Goal: Transaction & Acquisition: Purchase product/service

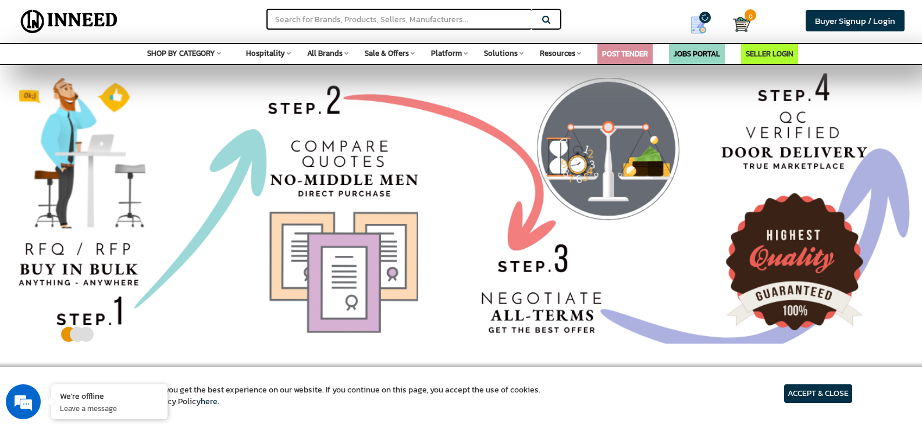
click at [823, 401] on article "ACCEPT & CLOSE" at bounding box center [818, 394] width 68 height 19
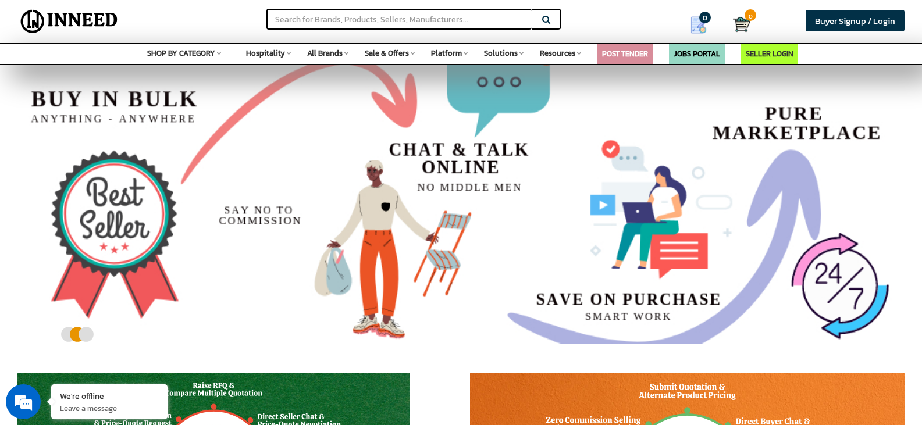
click at [215, 55] on span "SHOP BY CATEGORY" at bounding box center [181, 53] width 68 height 11
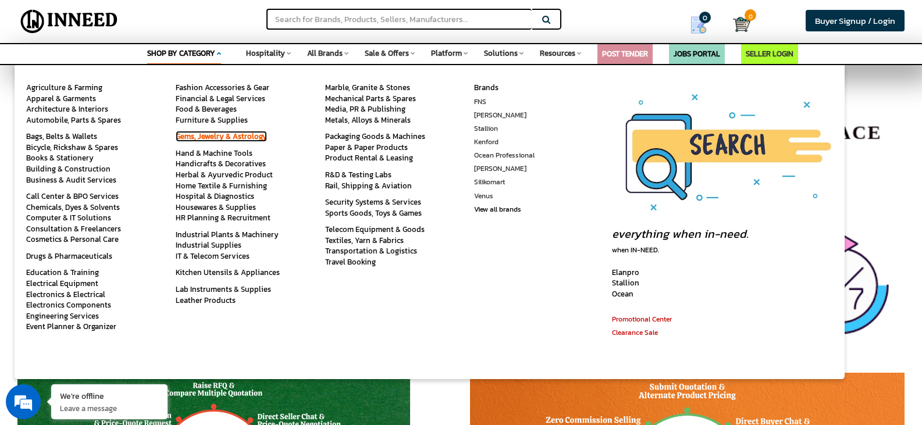
click at [236, 137] on link "Gems, Jewelry & Astrology" at bounding box center [221, 136] width 91 height 11
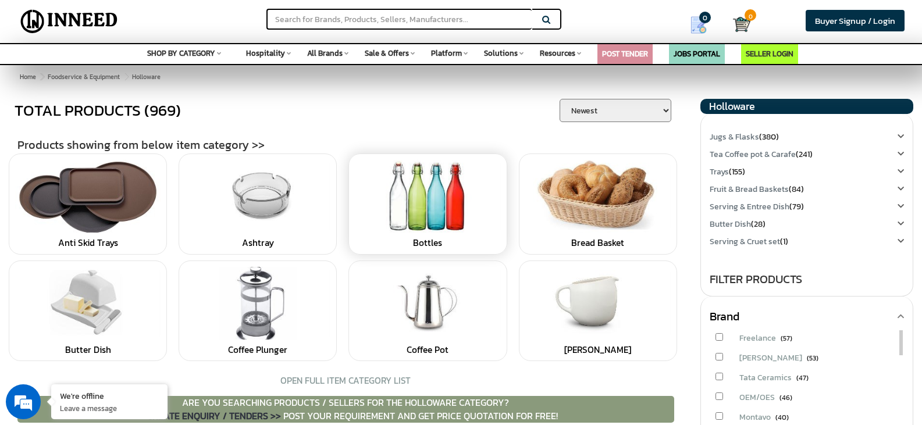
click at [404, 212] on link at bounding box center [427, 196] width 145 height 73
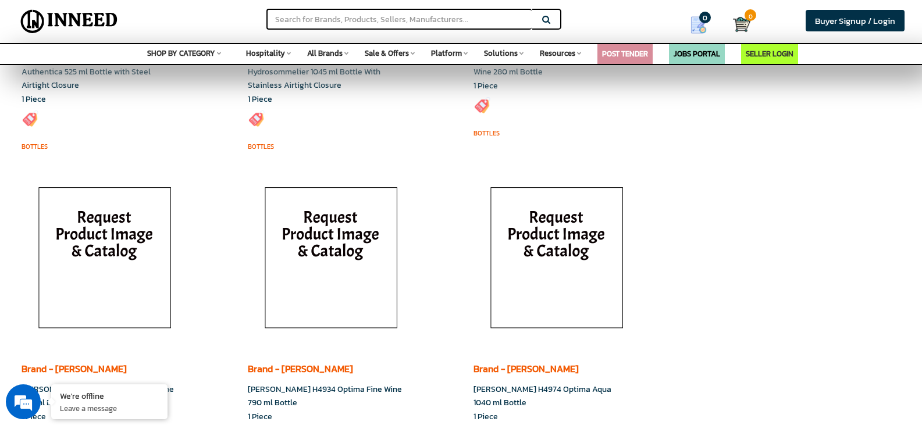
scroll to position [7447, 0]
click at [322, 383] on link "[PERSON_NAME] H4934 Optima Fine Wine 790 ml Bottle" at bounding box center [325, 396] width 154 height 26
